Goal: Transaction & Acquisition: Purchase product/service

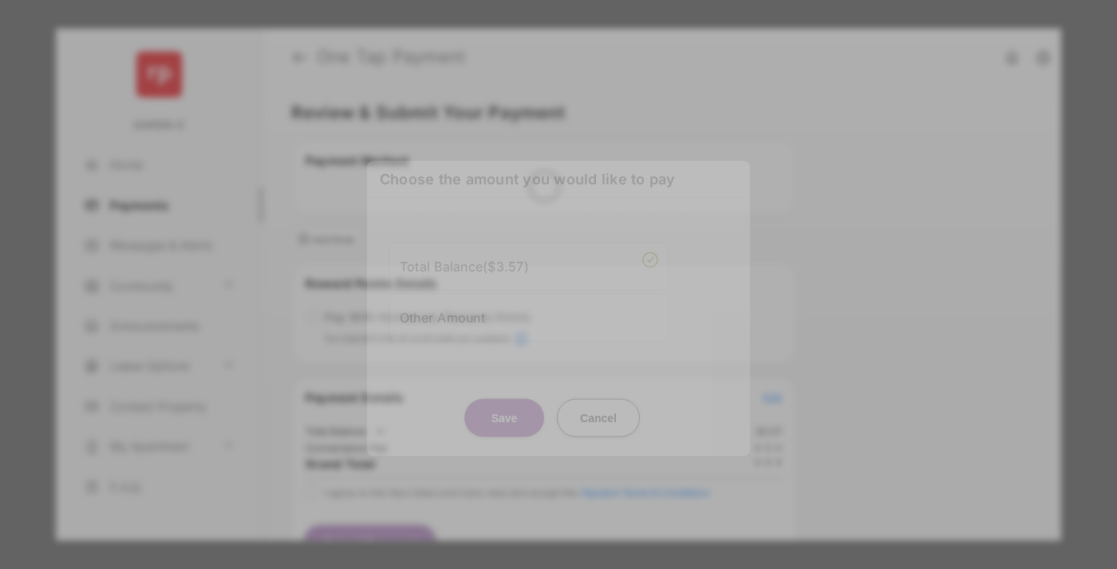
click at [529, 309] on div "Other Amount" at bounding box center [529, 316] width 258 height 27
type input "*****"
click at [504, 420] on button "Save" at bounding box center [504, 417] width 80 height 38
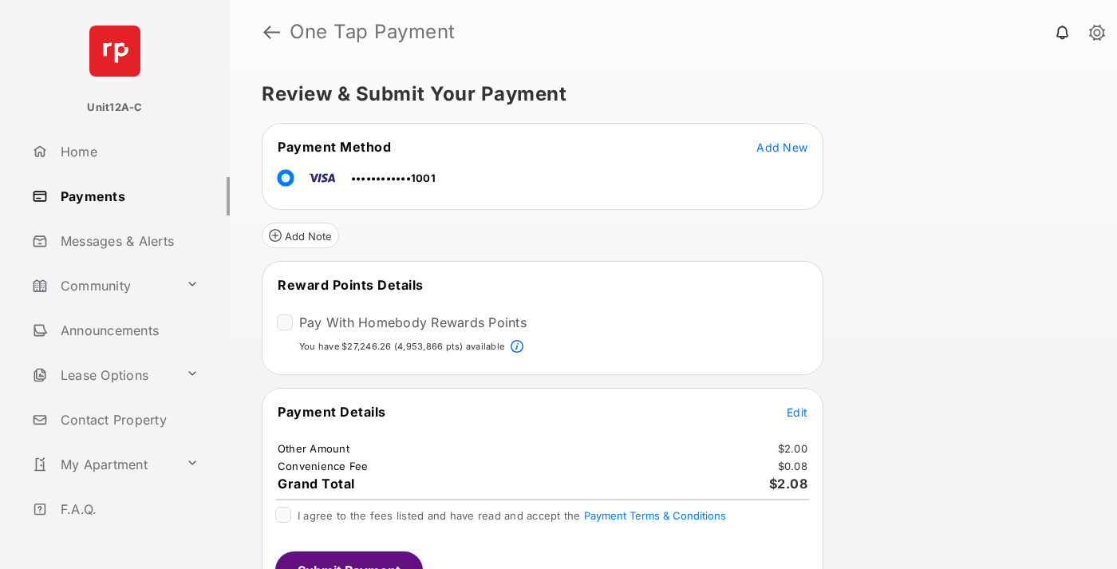
click at [797, 411] on span "Edit" at bounding box center [796, 412] width 21 height 14
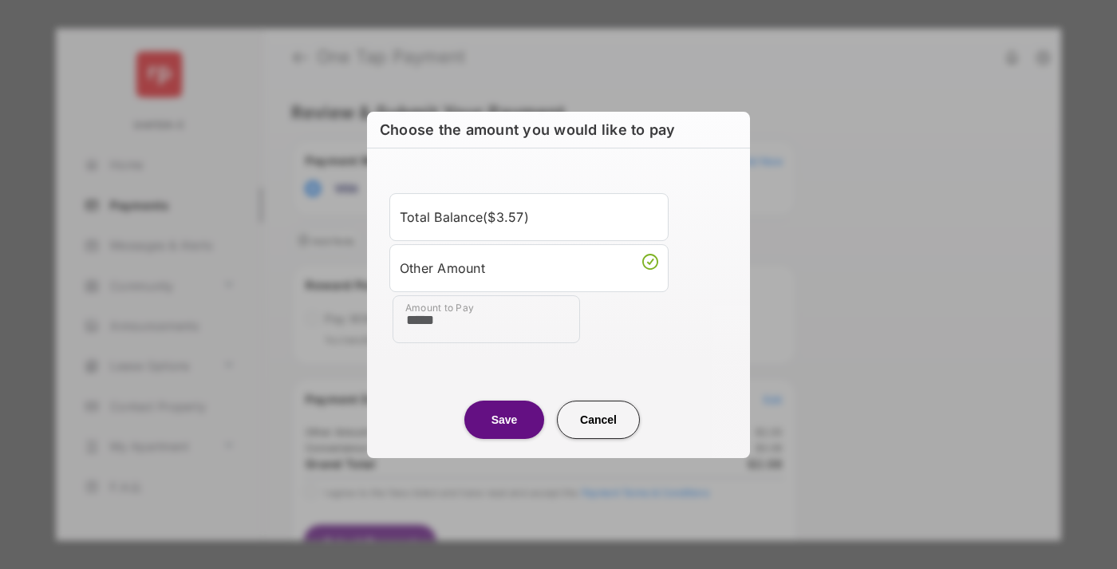
click at [504, 419] on button "Save" at bounding box center [504, 419] width 80 height 38
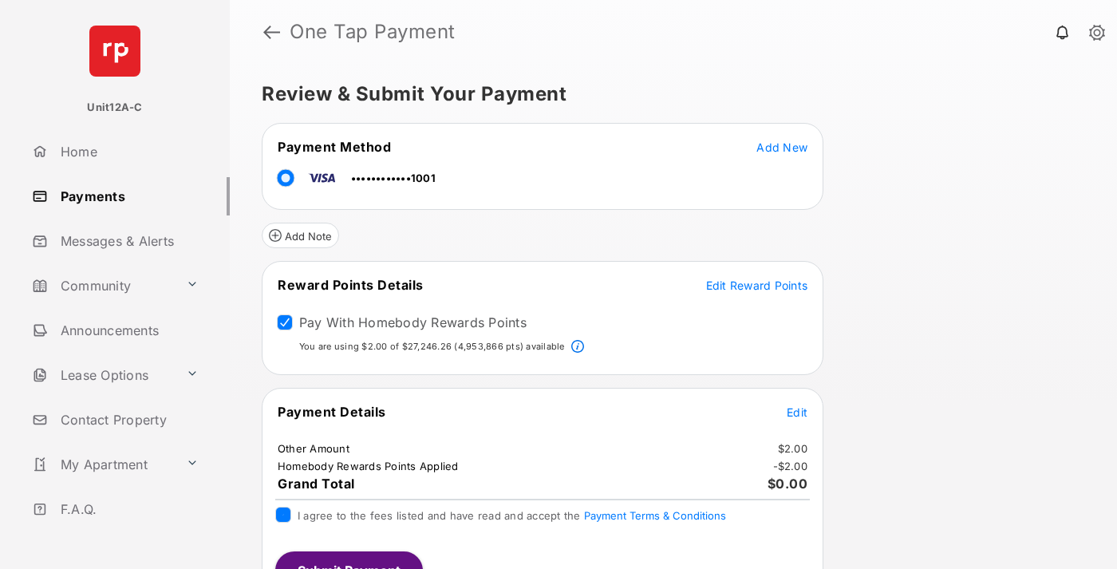
click at [348, 560] on button "Submit Payment" at bounding box center [349, 570] width 148 height 38
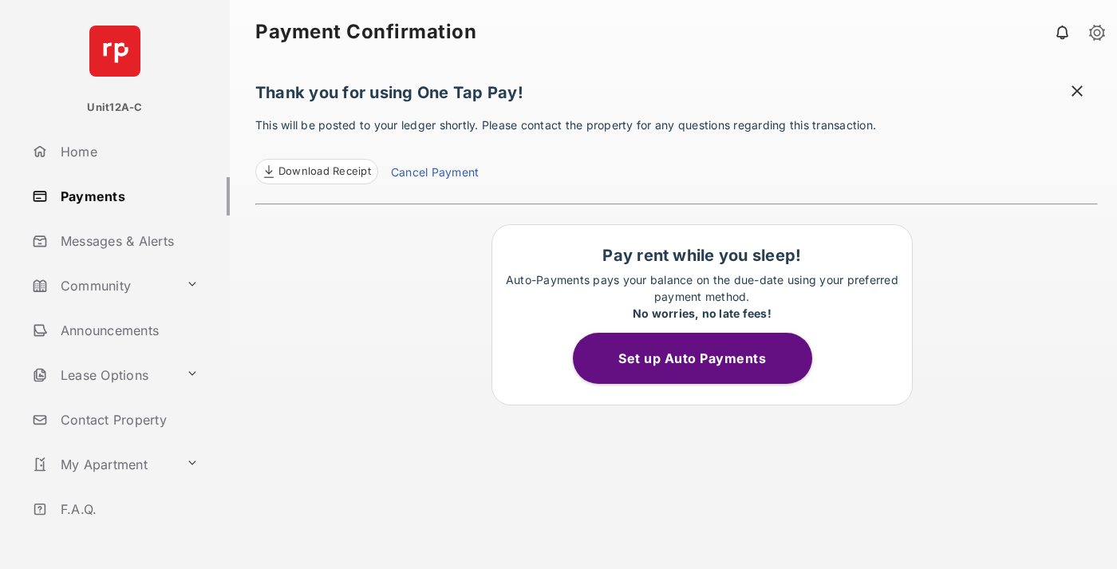
click at [316, 171] on span "Download Receipt" at bounding box center [324, 171] width 93 height 16
